Goal: Task Accomplishment & Management: Manage account settings

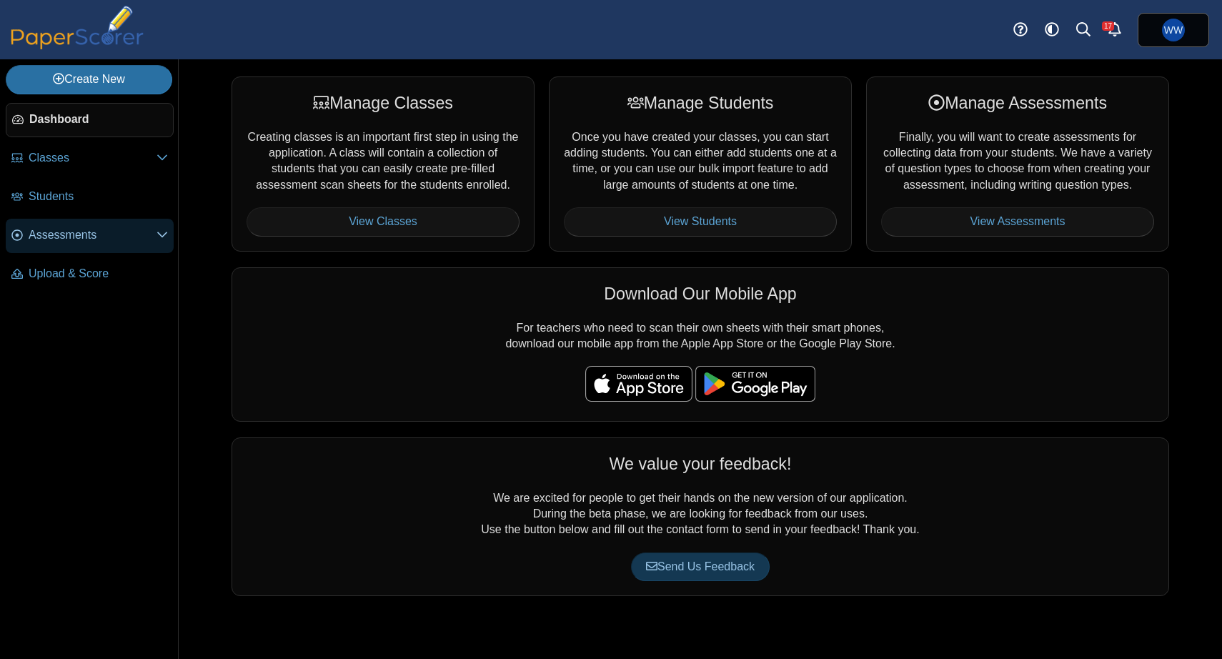
click at [81, 246] on link "Assessments" at bounding box center [90, 236] width 168 height 34
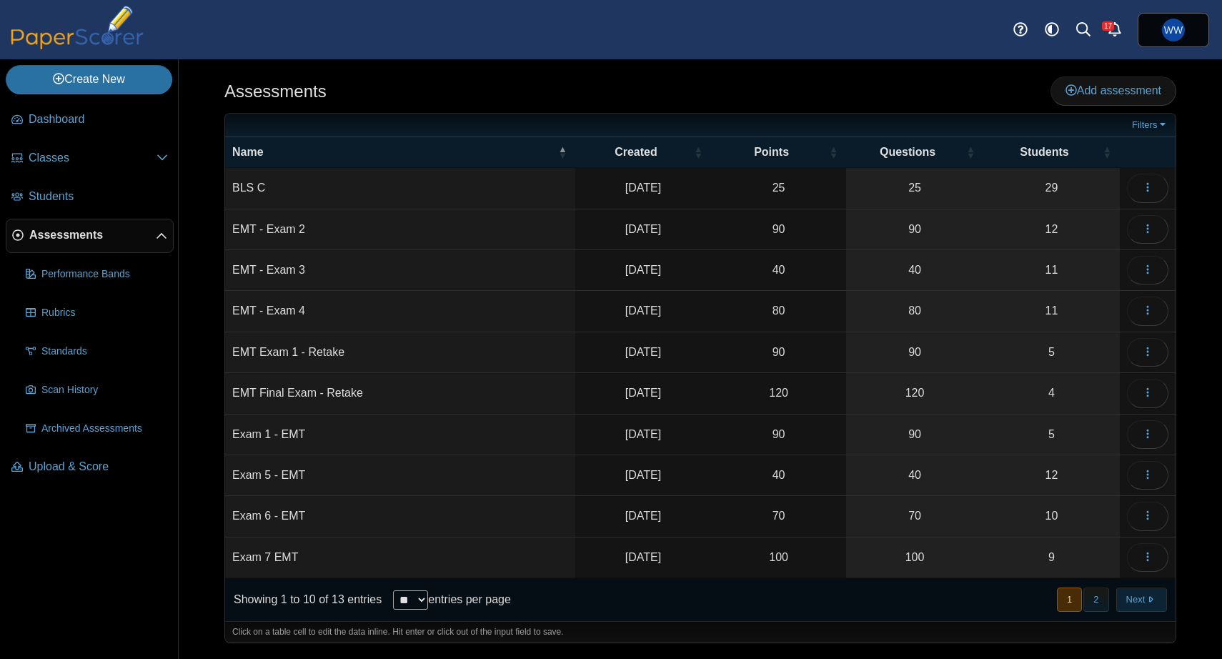
click at [1132, 597] on button "Next" at bounding box center [1141, 599] width 51 height 24
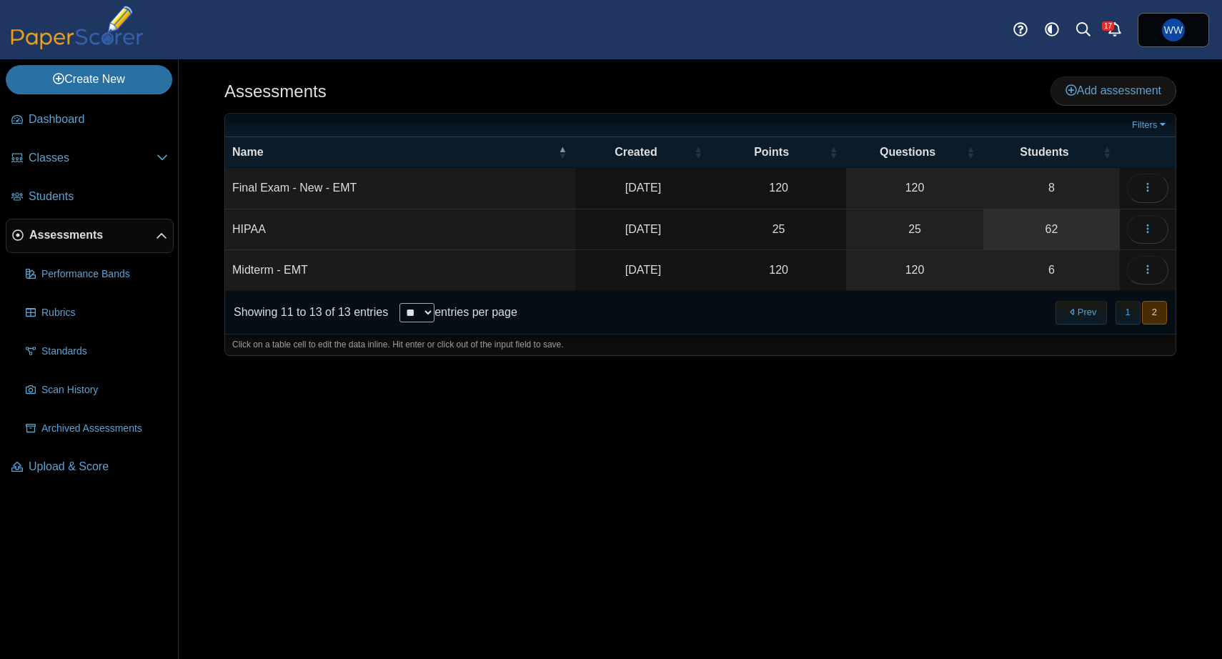
click at [1022, 221] on link "62" at bounding box center [1051, 229] width 136 height 40
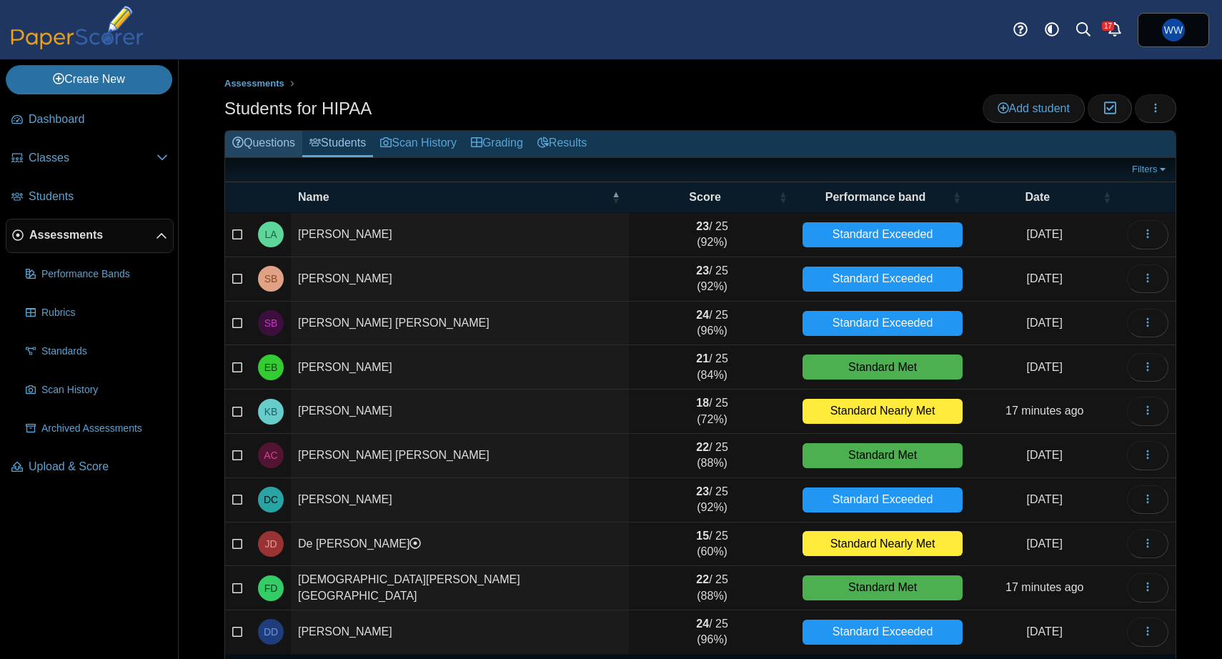
click at [276, 146] on link "Questions" at bounding box center [263, 144] width 77 height 26
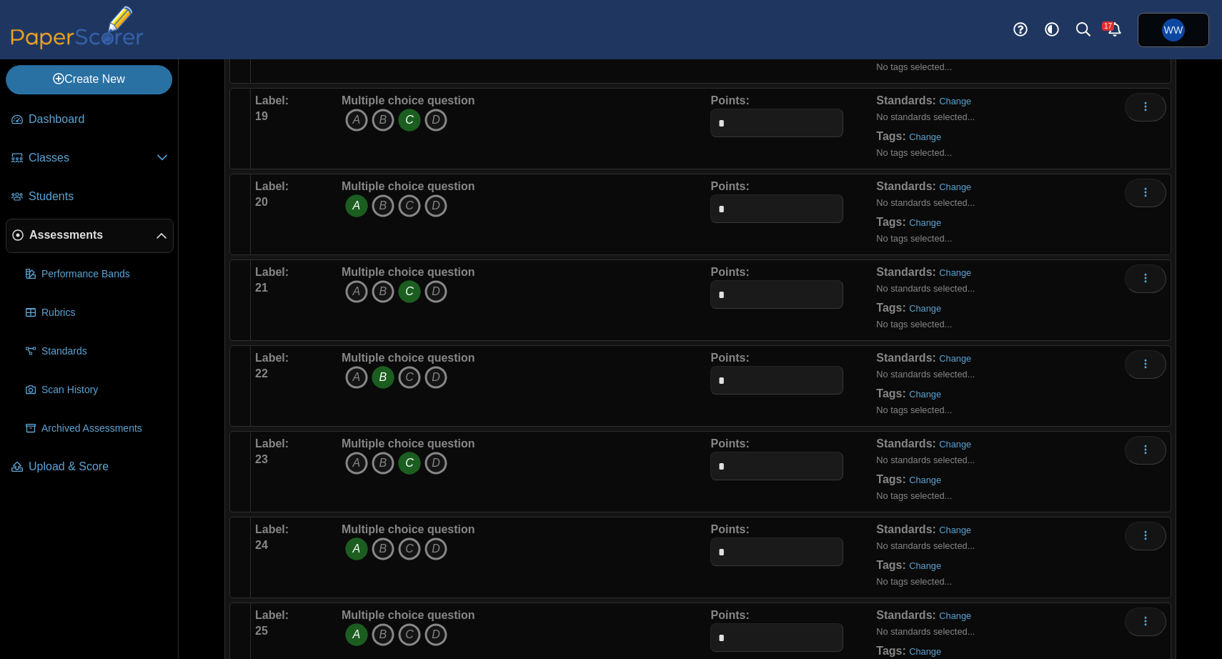
scroll to position [1662, 0]
click at [355, 374] on icon "A" at bounding box center [356, 374] width 23 height 23
click at [380, 379] on icon "B" at bounding box center [382, 374] width 23 height 23
click at [360, 378] on icon "A" at bounding box center [356, 374] width 23 height 23
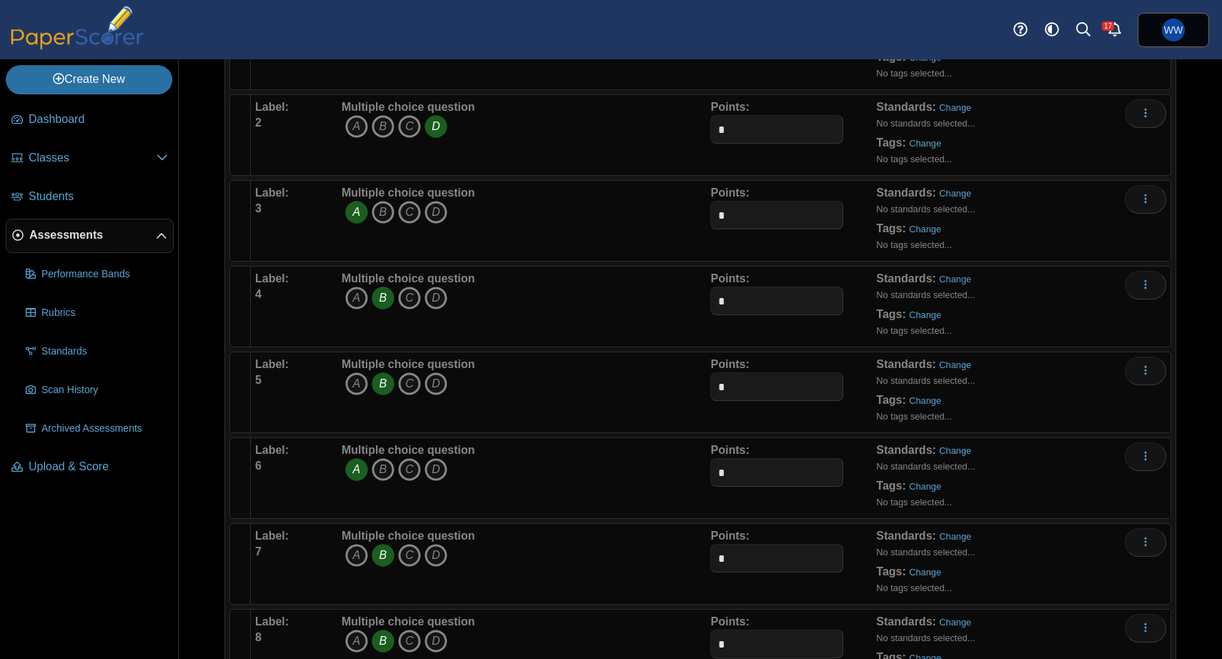
scroll to position [0, 0]
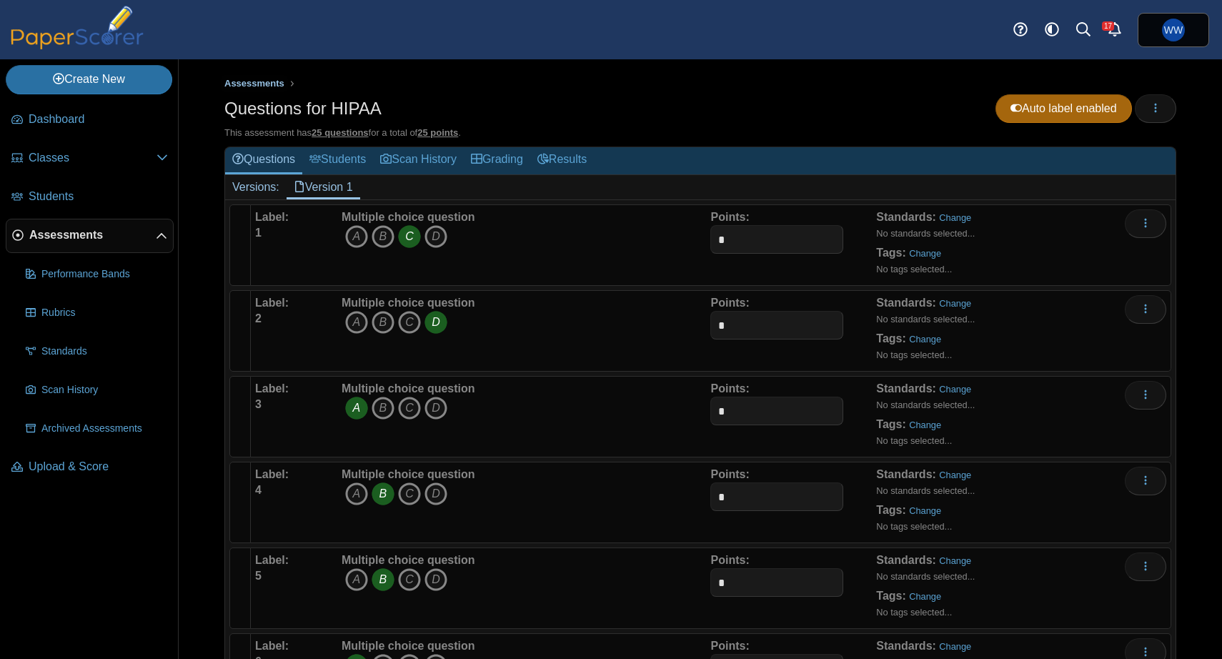
click at [256, 79] on span "Assessments" at bounding box center [254, 83] width 60 height 11
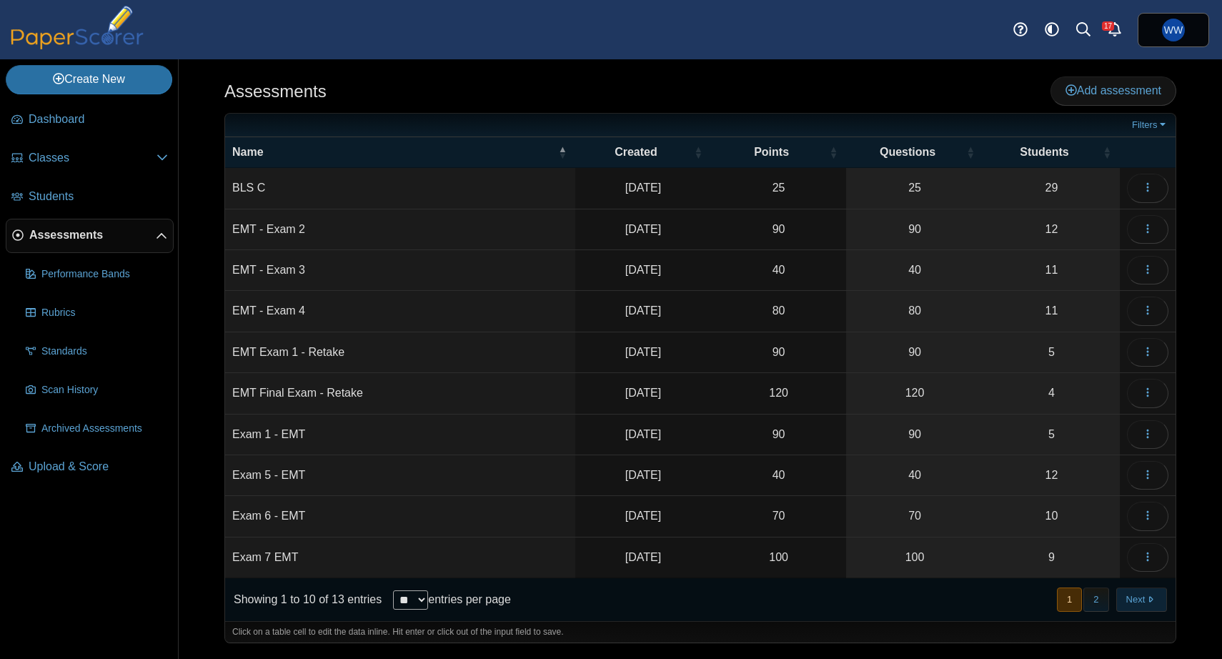
click at [1139, 596] on button "Next" at bounding box center [1141, 599] width 51 height 24
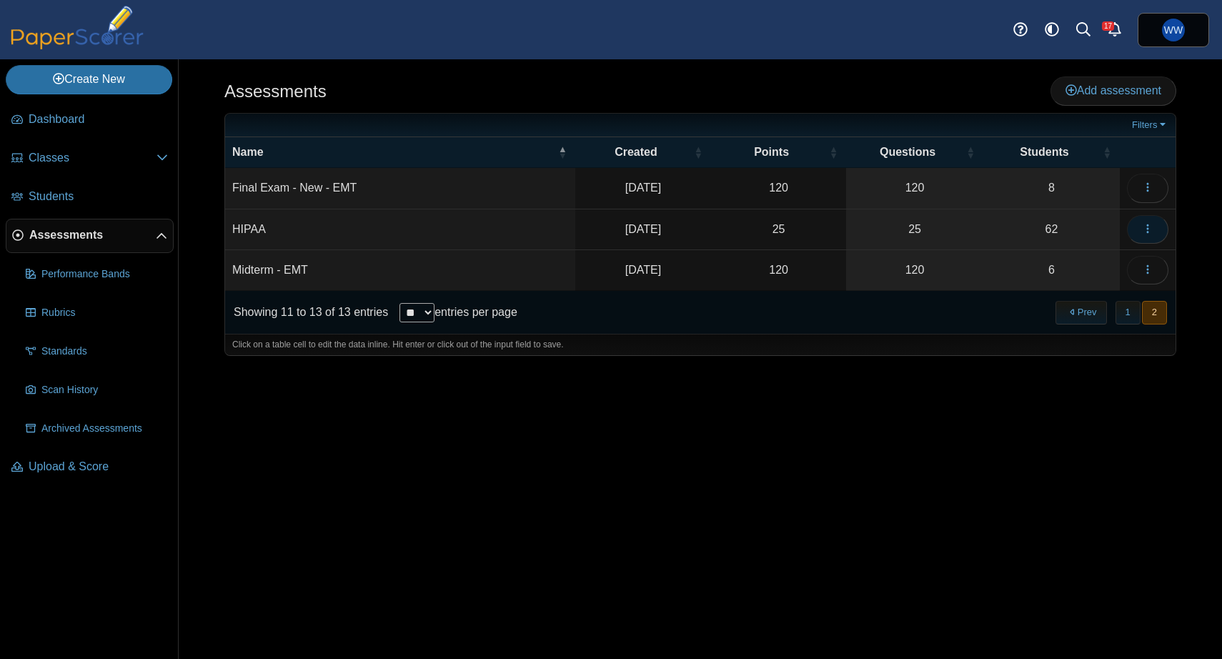
click at [1148, 226] on icon "button" at bounding box center [1147, 228] width 11 height 11
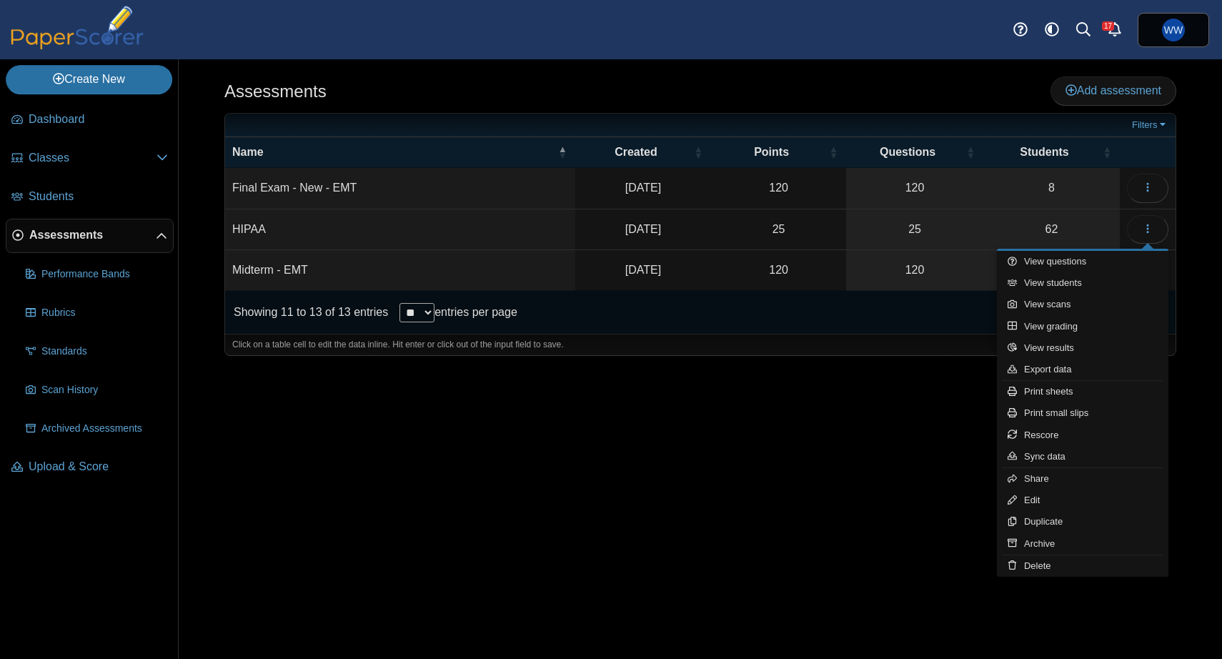
click at [396, 210] on td "HIPAA" at bounding box center [400, 229] width 350 height 41
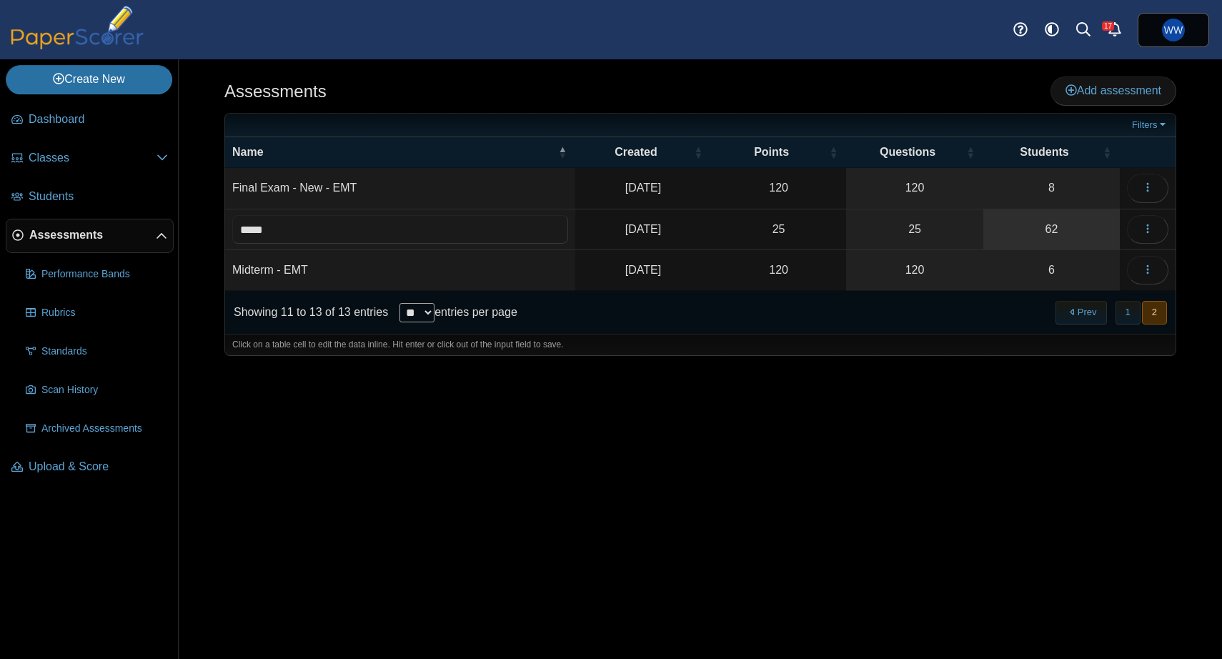
click at [1075, 220] on link "62" at bounding box center [1051, 229] width 136 height 40
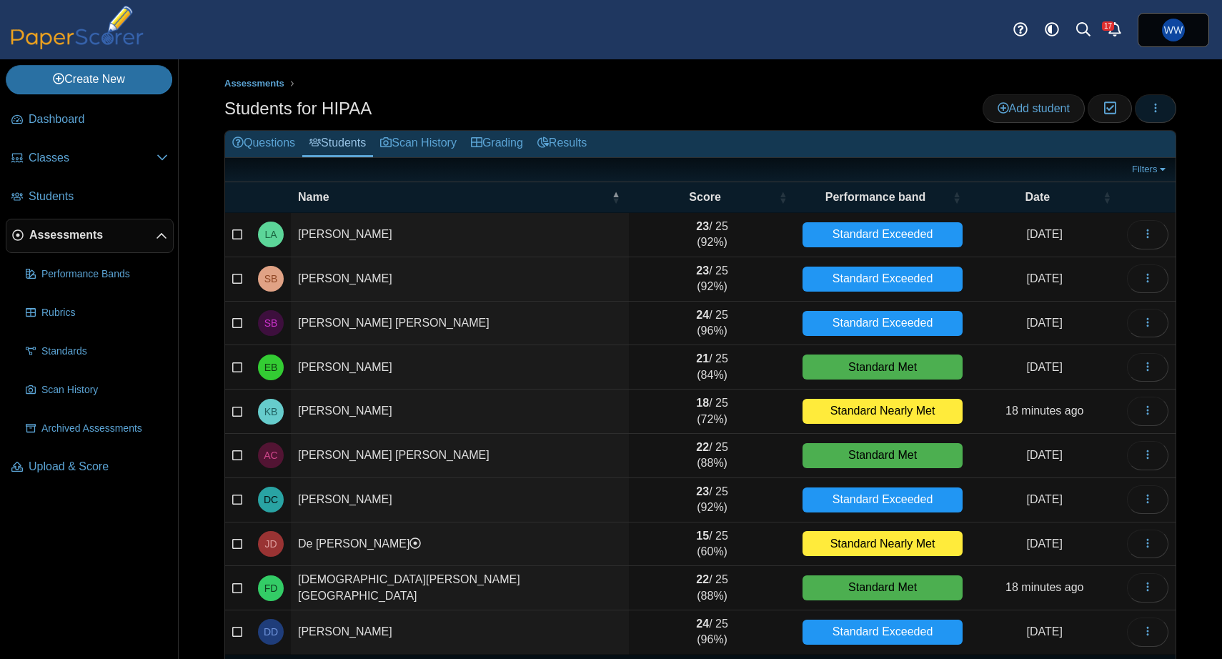
click at [1164, 116] on button "button" at bounding box center [1154, 108] width 41 height 29
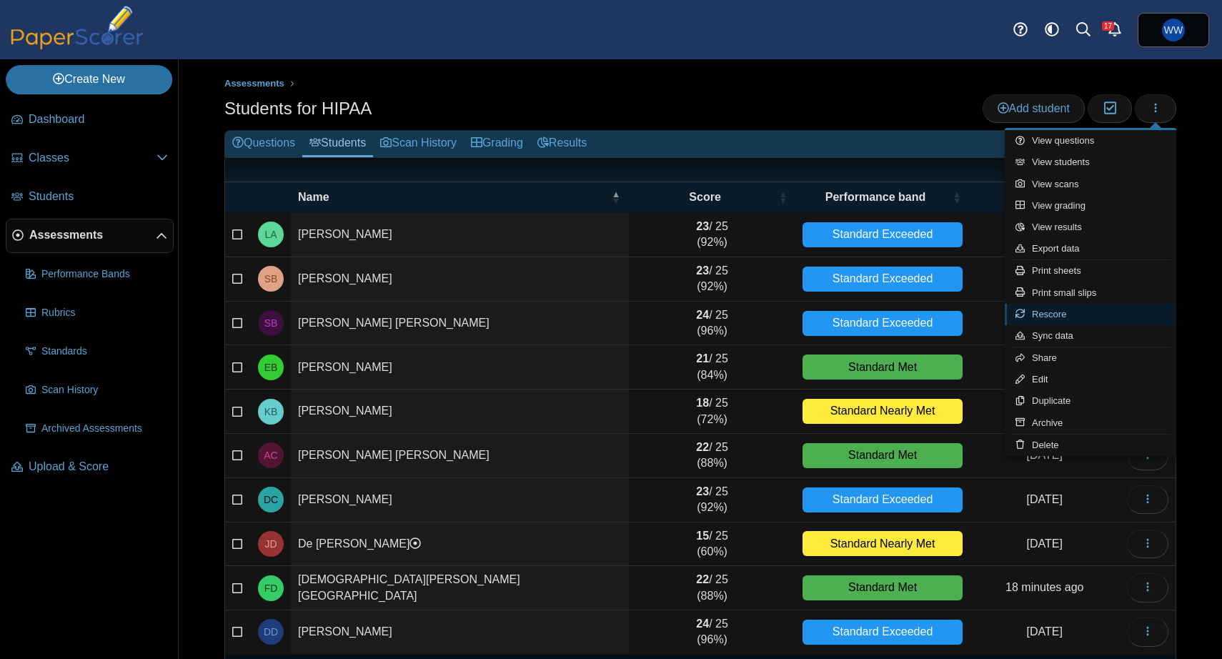
click at [1122, 321] on link "Rescore" at bounding box center [1089, 314] width 171 height 21
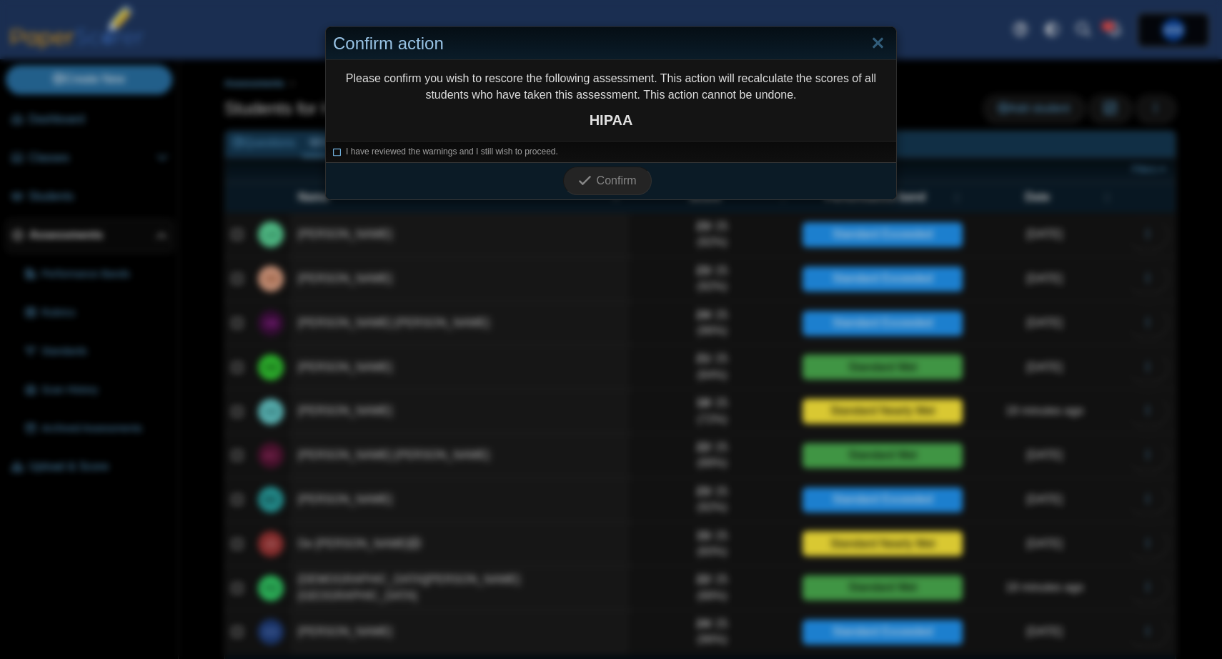
click at [539, 157] on label "I have reviewed the warnings and I still wish to proceed." at bounding box center [452, 152] width 212 height 12
click at [611, 176] on span "Confirm" at bounding box center [616, 180] width 40 height 12
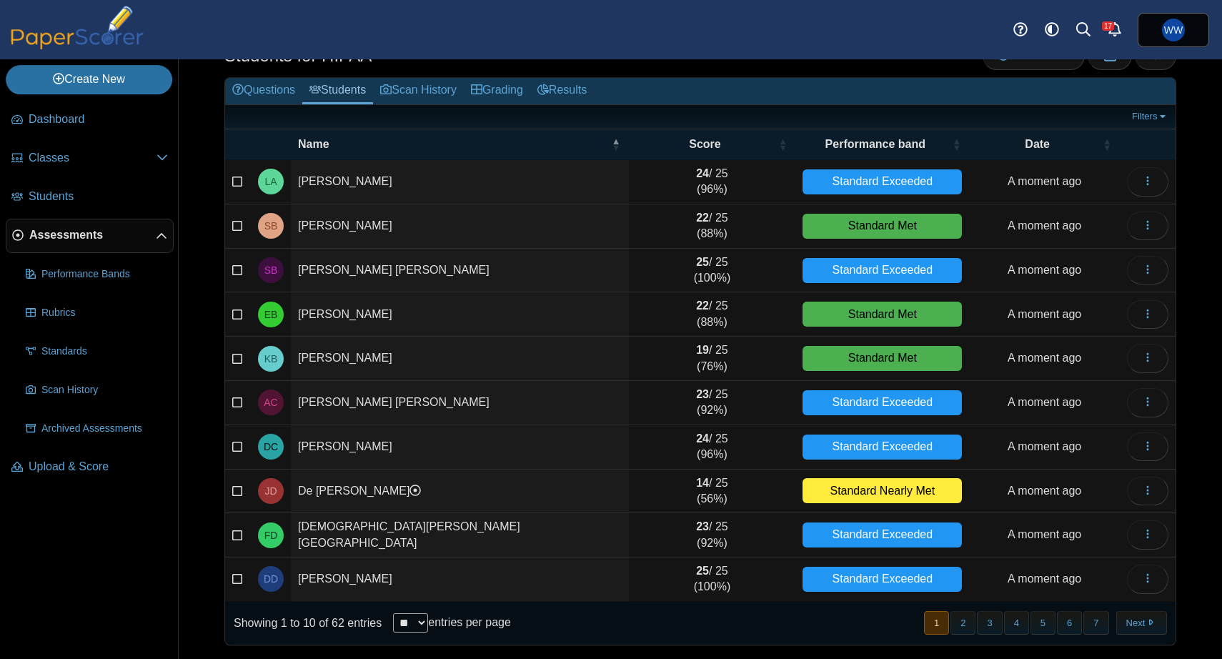
scroll to position [44, 0]
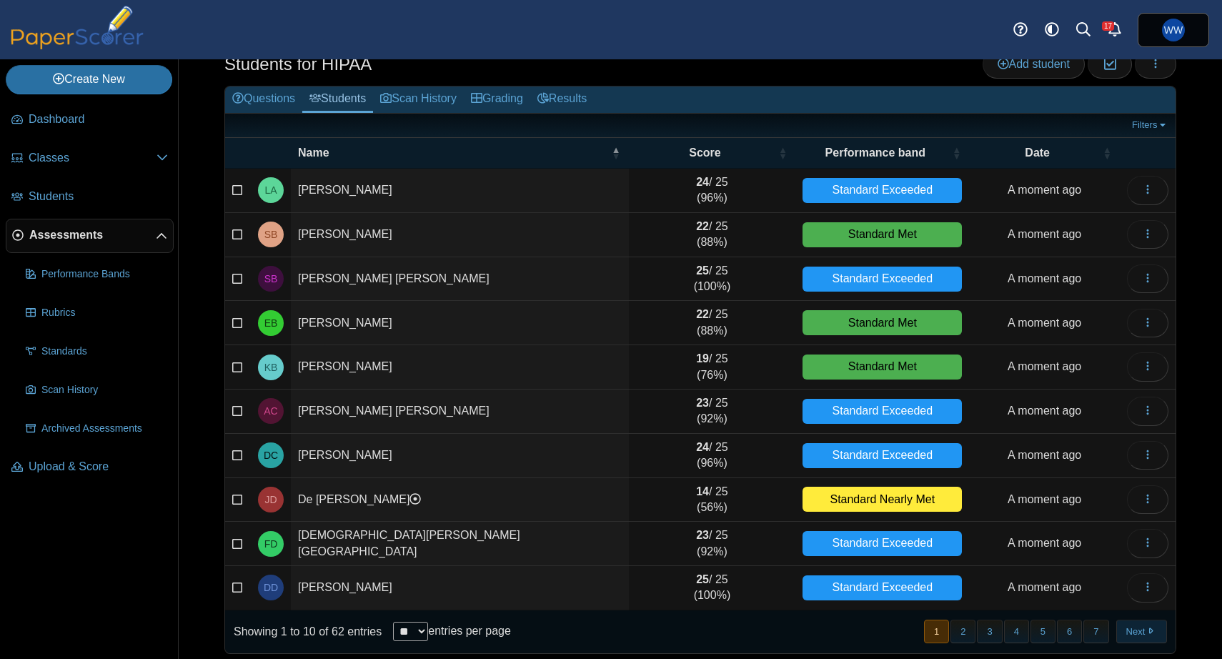
click at [1129, 634] on button "Next" at bounding box center [1141, 631] width 51 height 24
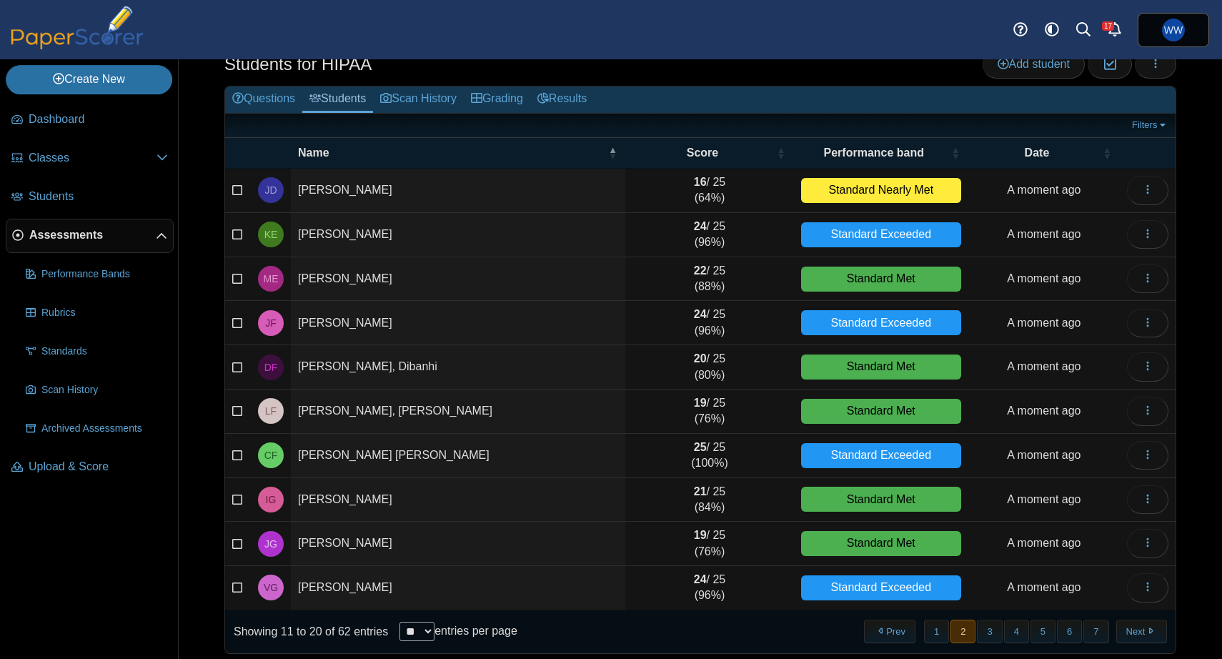
click at [1129, 634] on button "Next" at bounding box center [1141, 631] width 51 height 24
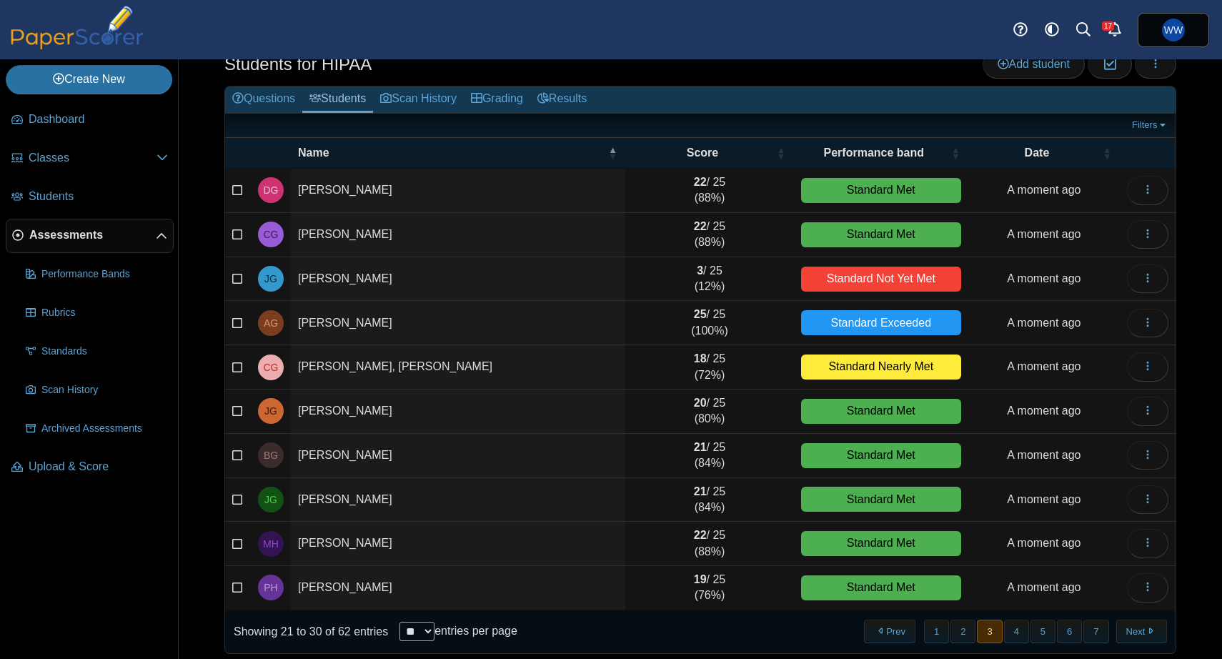
click at [1129, 634] on button "Next" at bounding box center [1141, 631] width 51 height 24
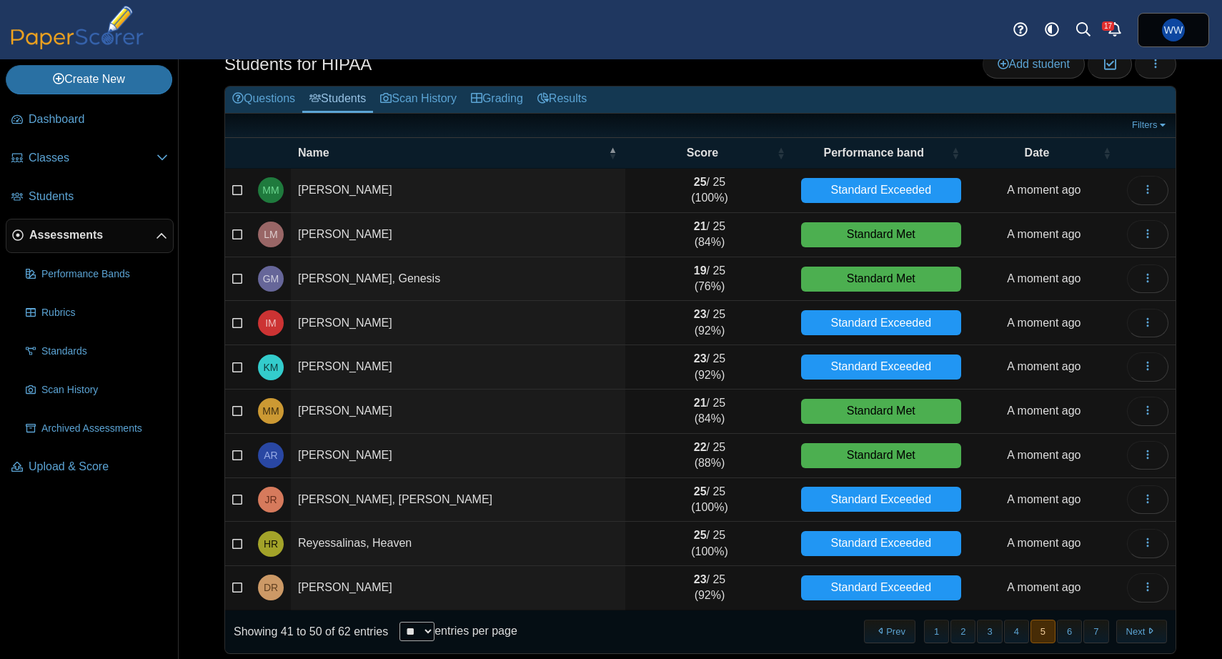
click at [1129, 634] on button "Next" at bounding box center [1141, 631] width 51 height 24
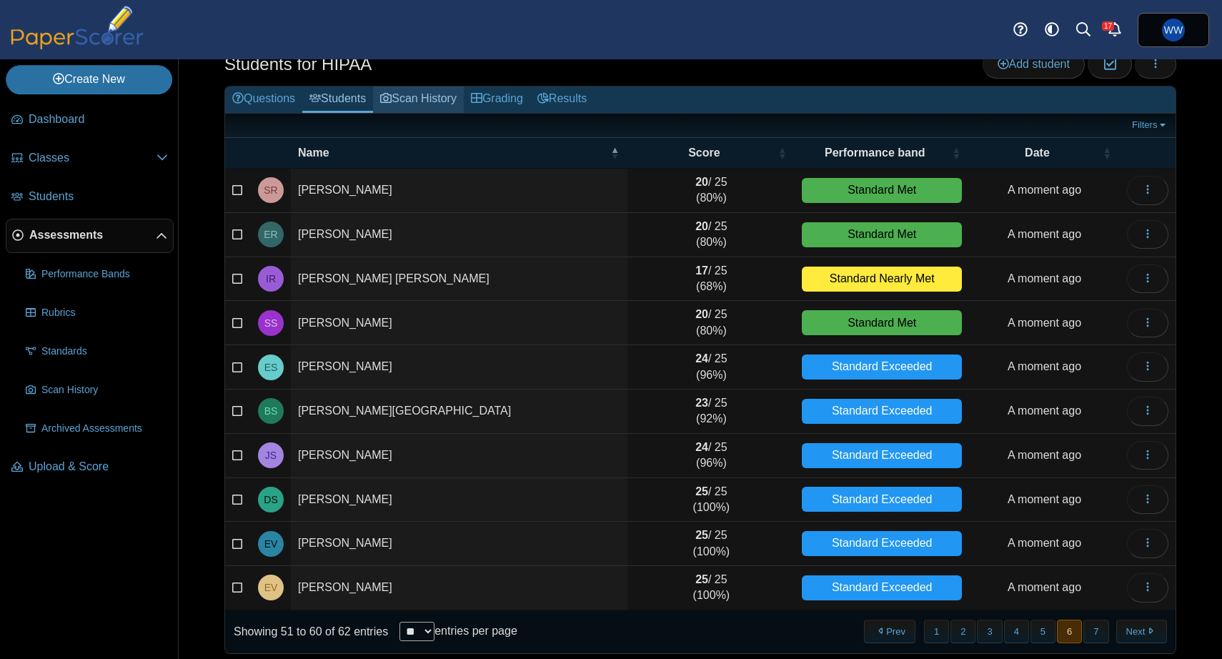
click at [423, 106] on link "Scan History" at bounding box center [418, 99] width 91 height 26
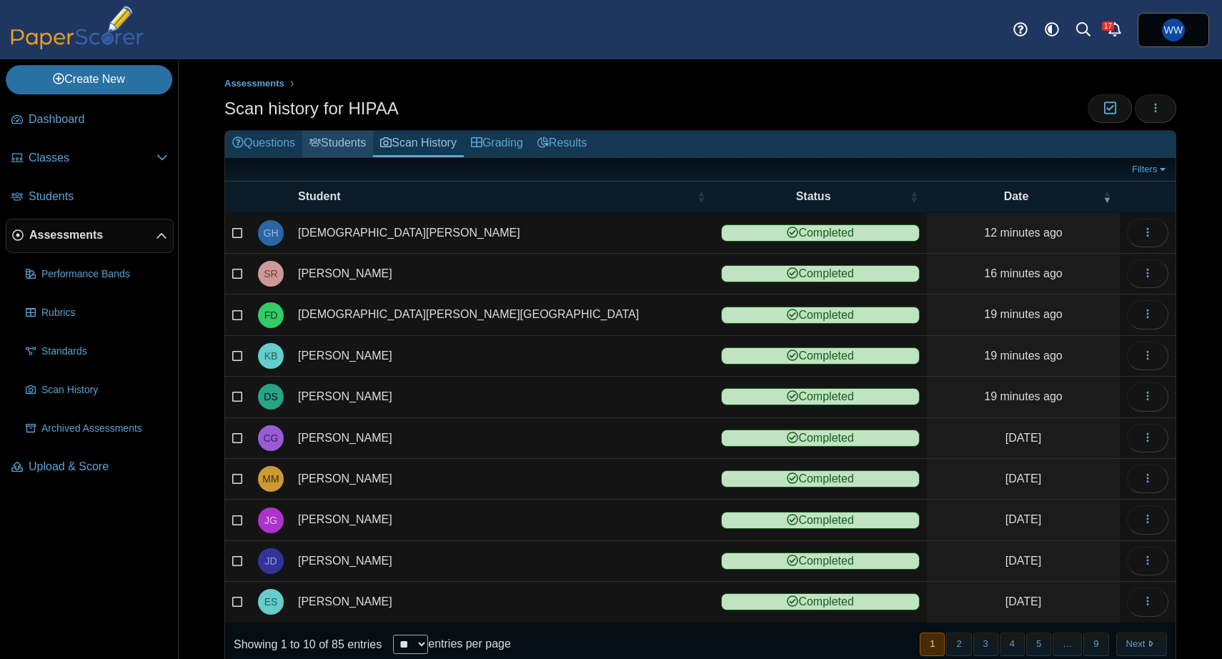
click at [360, 141] on link "Students" at bounding box center [337, 144] width 71 height 26
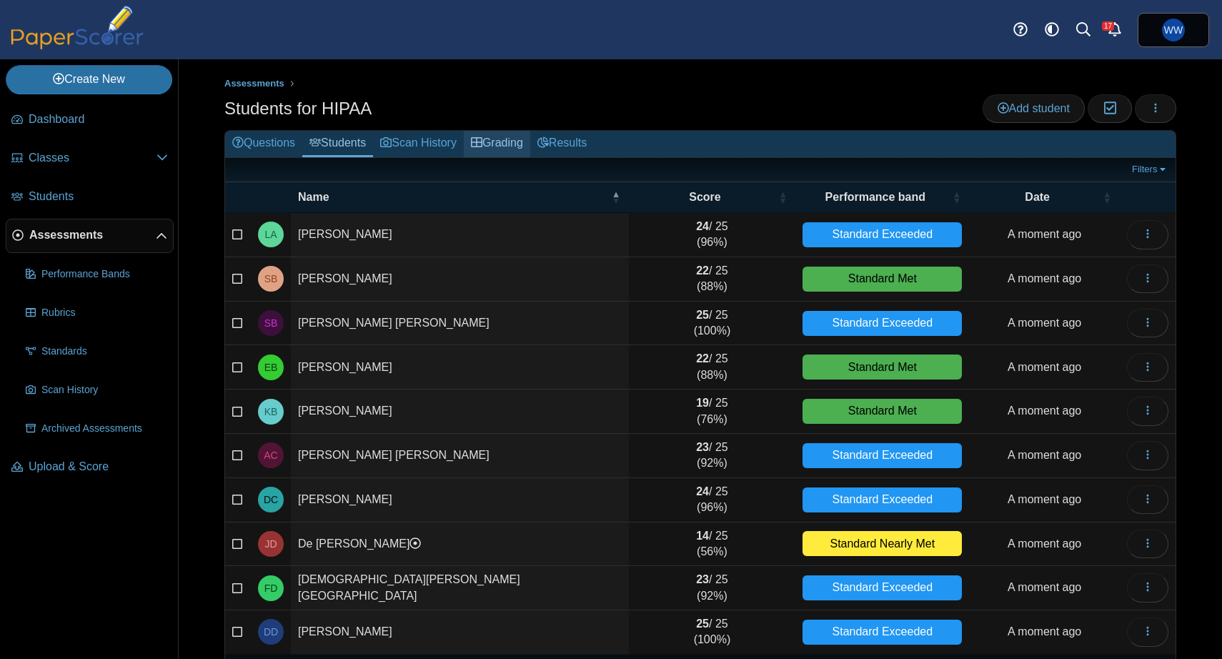
click at [530, 154] on link "Grading" at bounding box center [497, 144] width 66 height 26
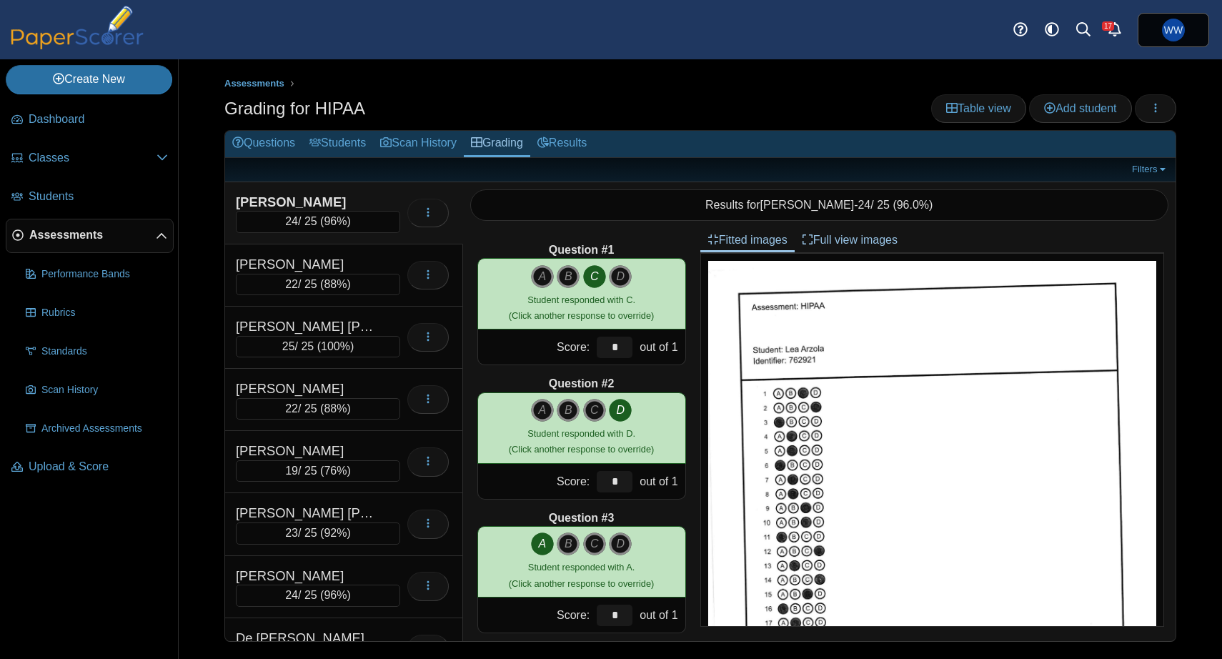
click at [319, 156] on link "Students" at bounding box center [337, 144] width 71 height 26
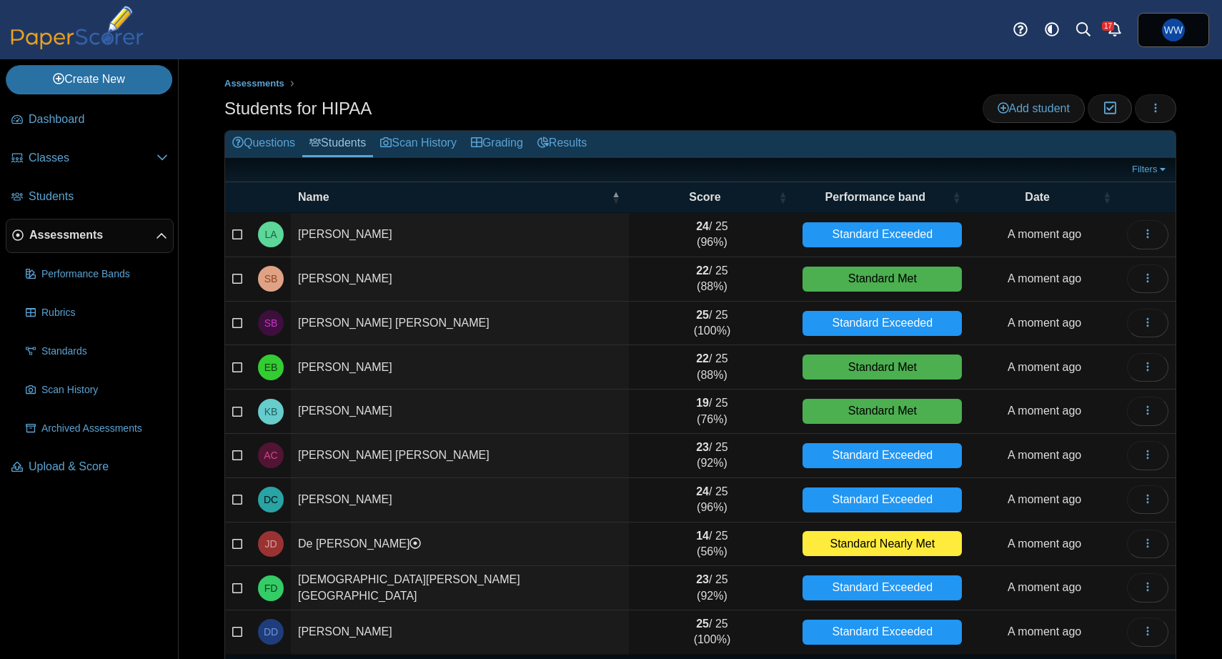
click at [1180, 116] on div "Assessments Students for HIPAA Add student Moderation 0 Loading…" at bounding box center [700, 358] width 1043 height 599
click at [1162, 176] on div "Filters Show only: Loading…" at bounding box center [700, 170] width 950 height 24
click at [1159, 172] on link "Filters" at bounding box center [1150, 169] width 44 height 14
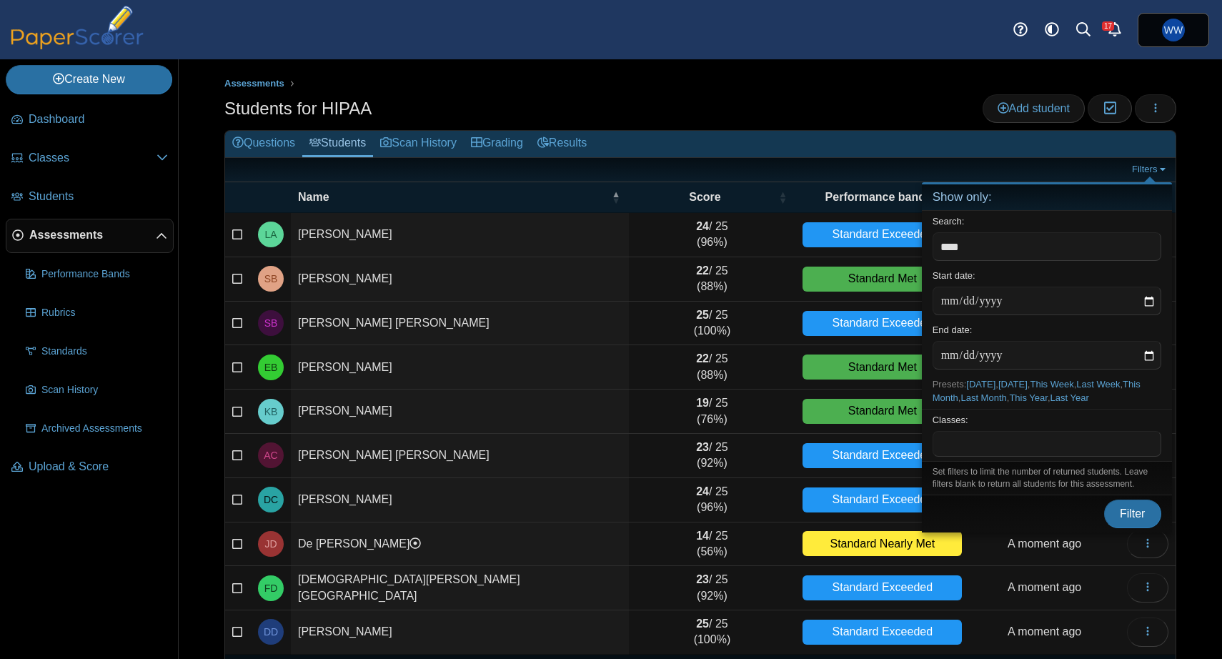
type input "***"
click at [1104, 499] on button "Filter" at bounding box center [1132, 513] width 57 height 29
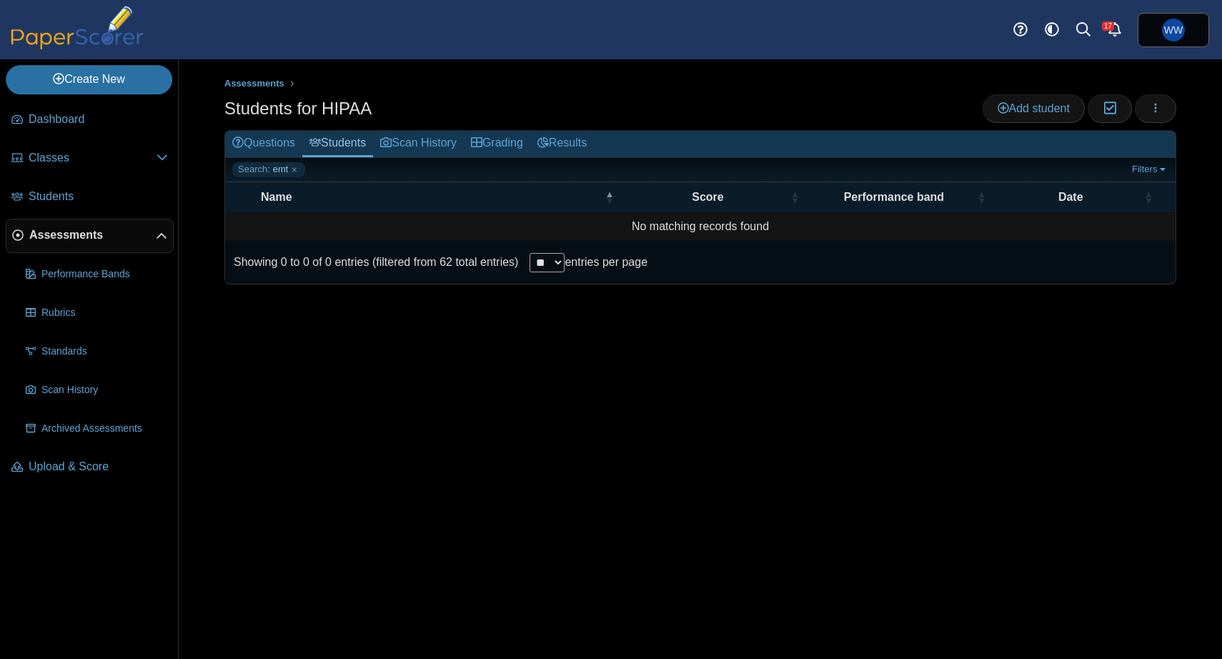
click at [1177, 104] on div "Assessments Students for HIPAA Add student Moderation 0 Loading…" at bounding box center [700, 358] width 1043 height 599
click at [1153, 110] on icon "button" at bounding box center [1154, 107] width 11 height 11
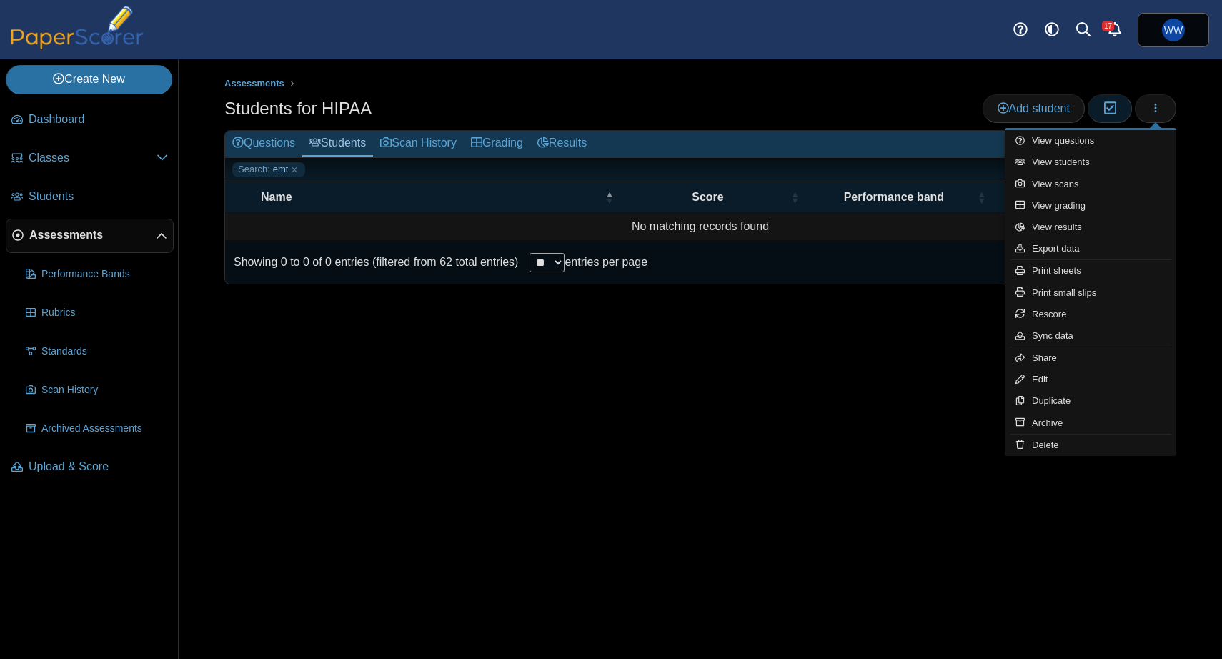
click at [1119, 111] on button "Moderation 0" at bounding box center [1109, 108] width 44 height 29
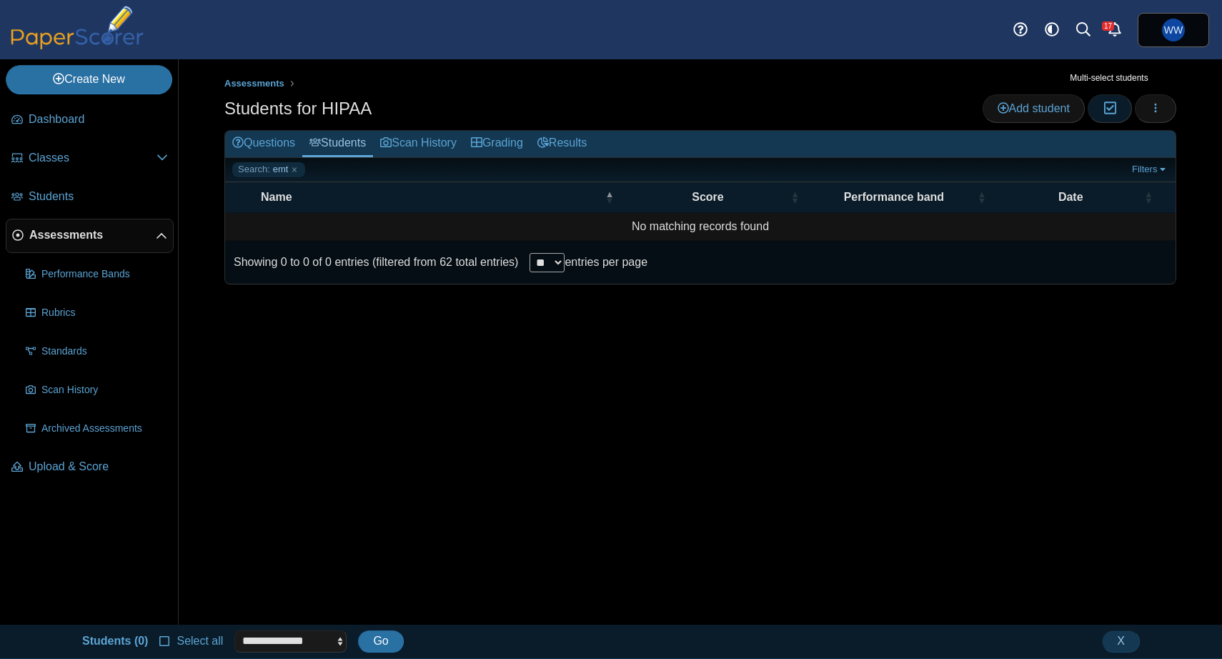
click at [1122, 114] on button "Moderation 0" at bounding box center [1109, 108] width 44 height 29
click at [1148, 167] on link "Filters" at bounding box center [1150, 169] width 44 height 14
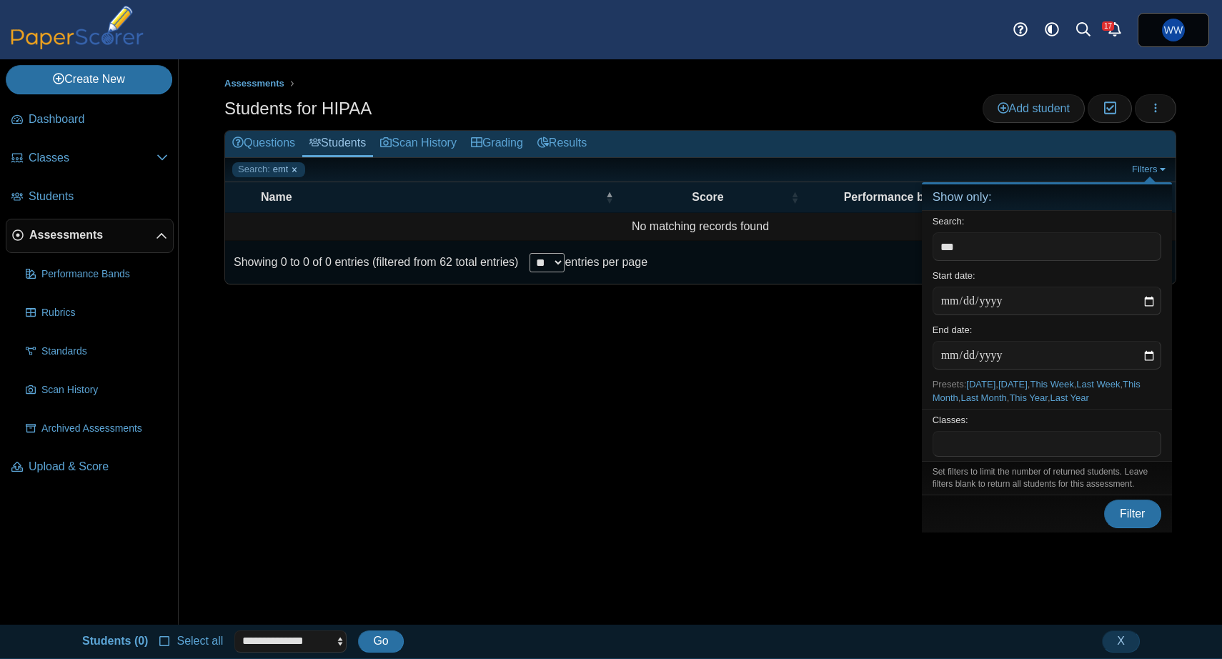
click at [295, 176] on link "Search: emt" at bounding box center [268, 169] width 73 height 14
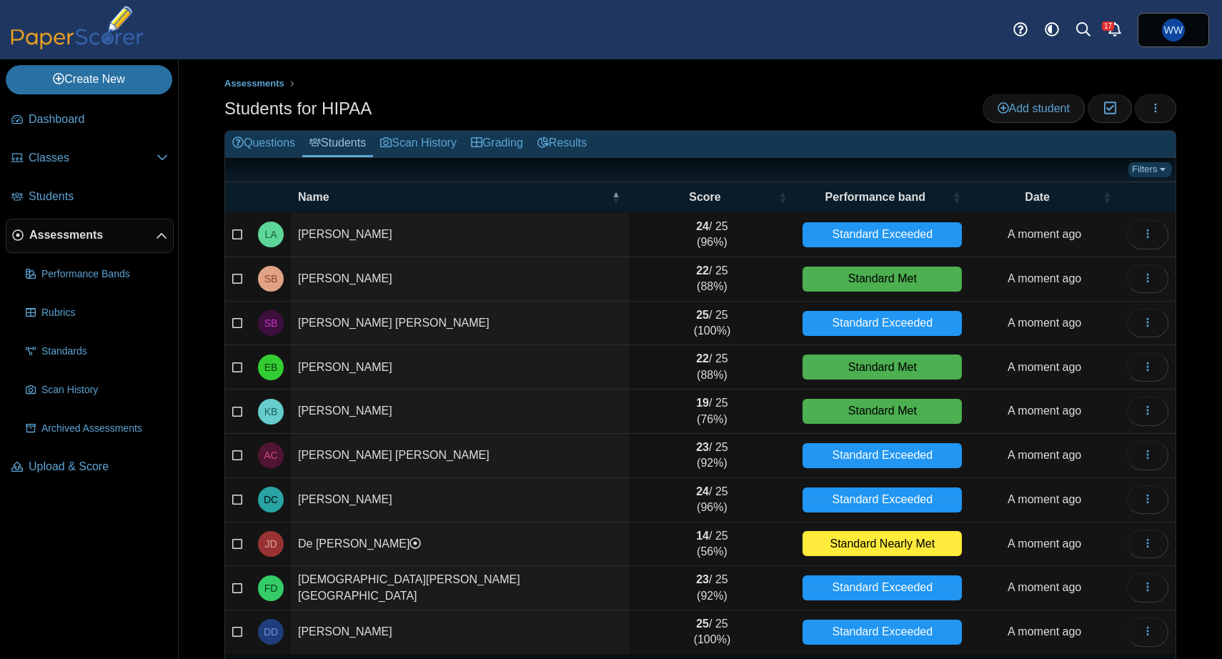
click at [1153, 174] on link "Filters" at bounding box center [1150, 169] width 44 height 14
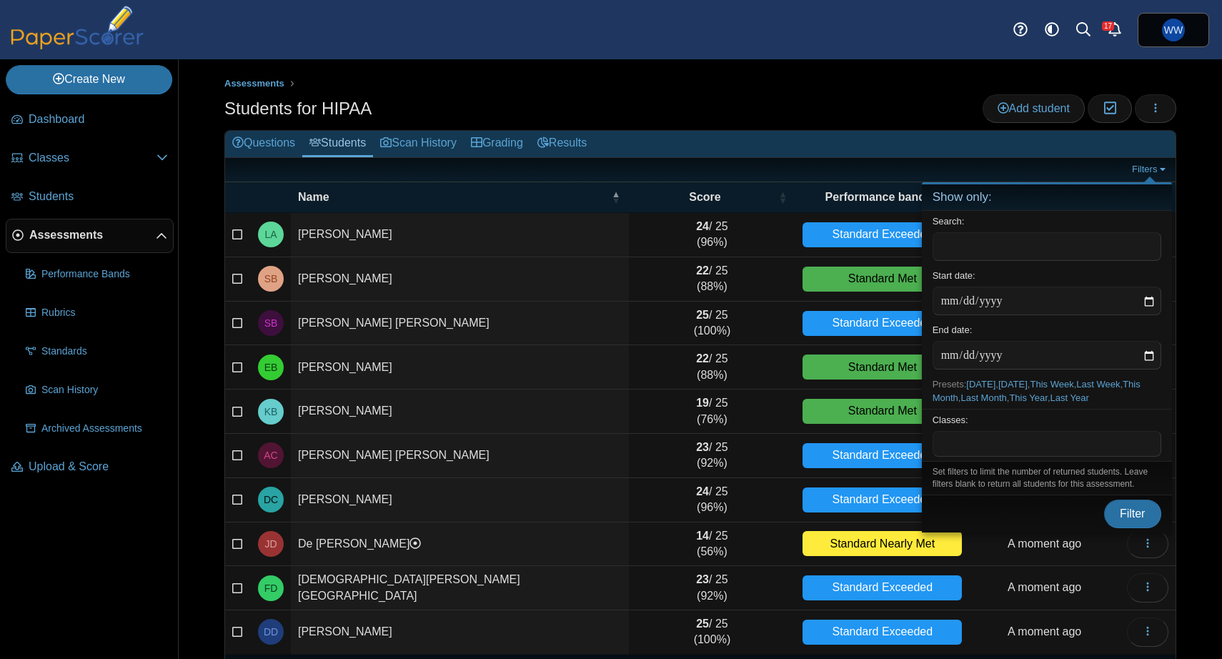
click at [1009, 443] on span at bounding box center [1046, 443] width 227 height 24
click at [1122, 517] on span "Filter" at bounding box center [1132, 513] width 26 height 12
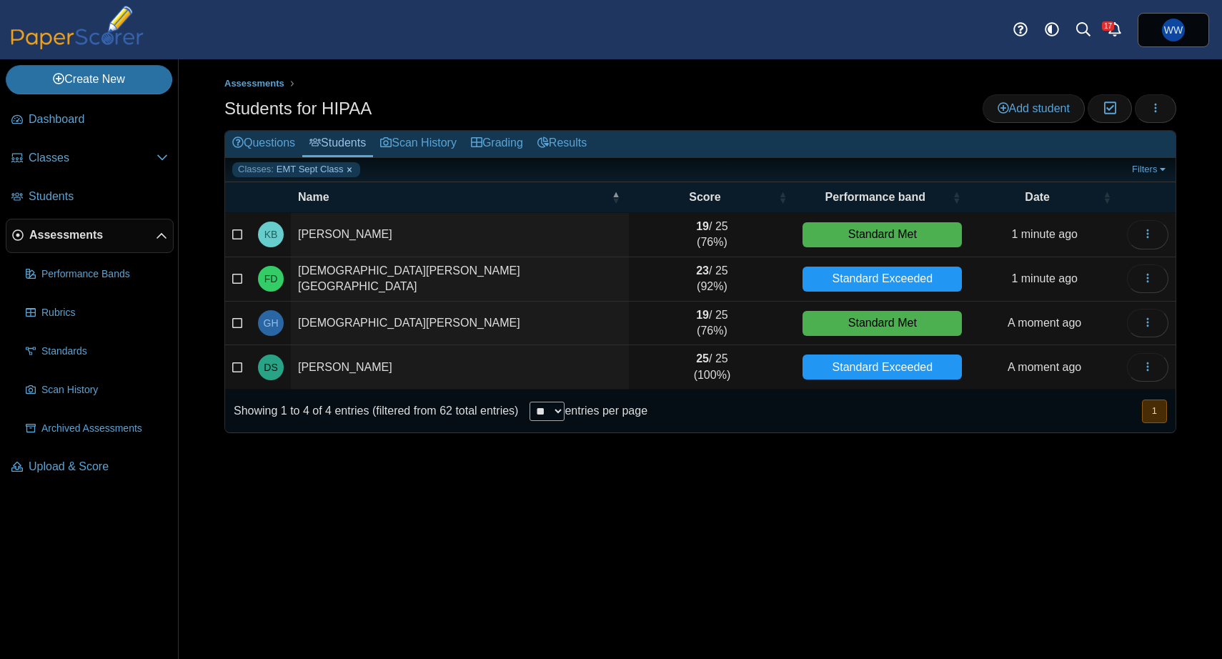
click at [346, 174] on link "Classes: EMT Sept Class" at bounding box center [296, 169] width 128 height 14
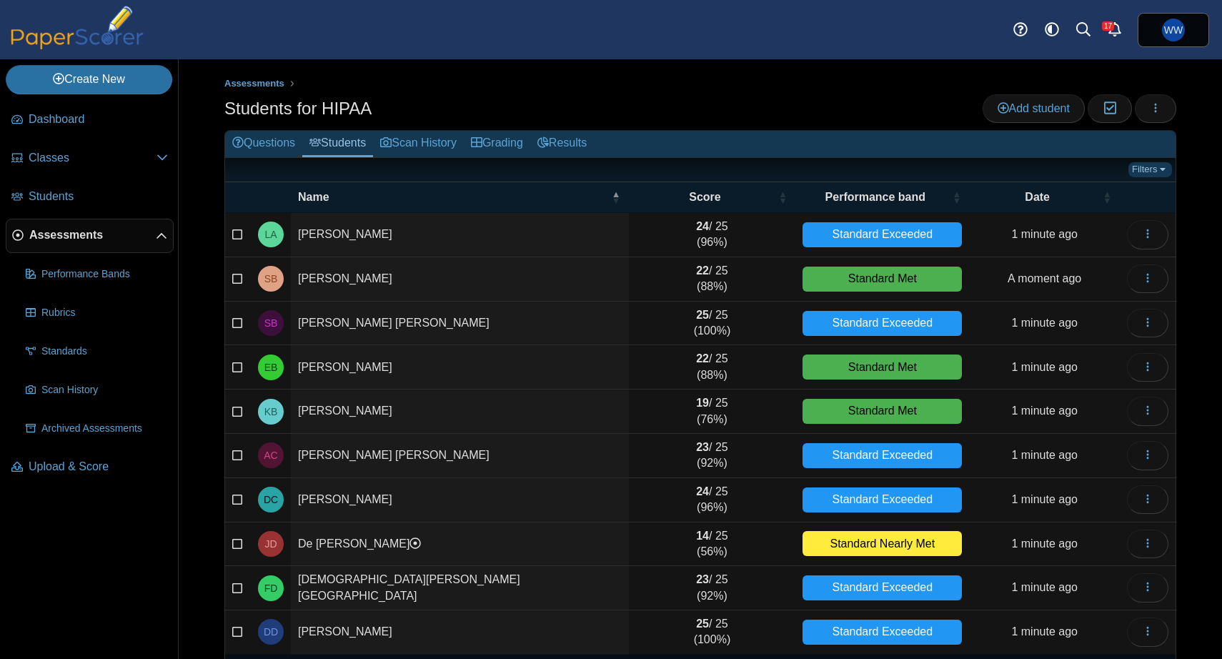
click at [1159, 162] on link "Filters" at bounding box center [1150, 169] width 44 height 14
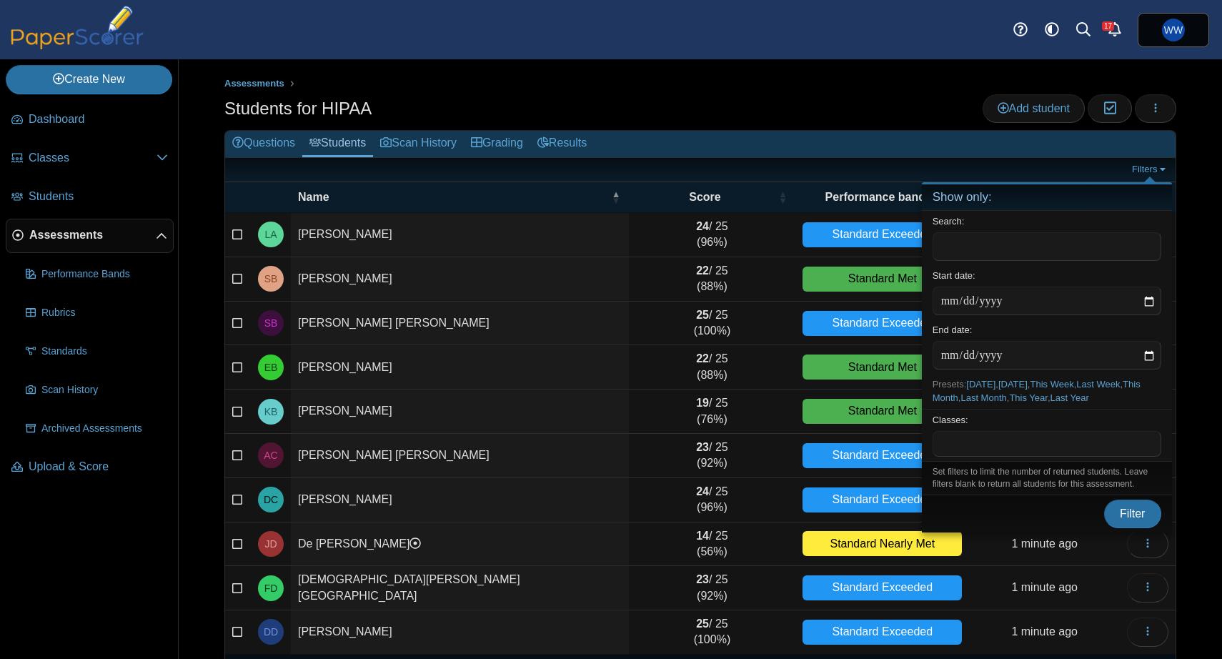
click at [976, 451] on span at bounding box center [1046, 443] width 227 height 24
click at [1143, 521] on button "Filter" at bounding box center [1132, 513] width 57 height 29
